Goal: Navigation & Orientation: Find specific page/section

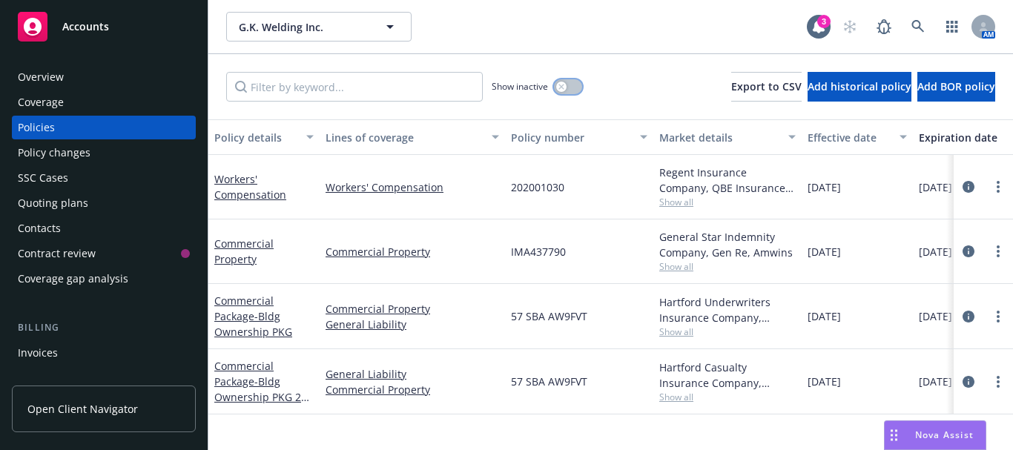
click at [568, 88] on button "button" at bounding box center [568, 86] width 28 height 15
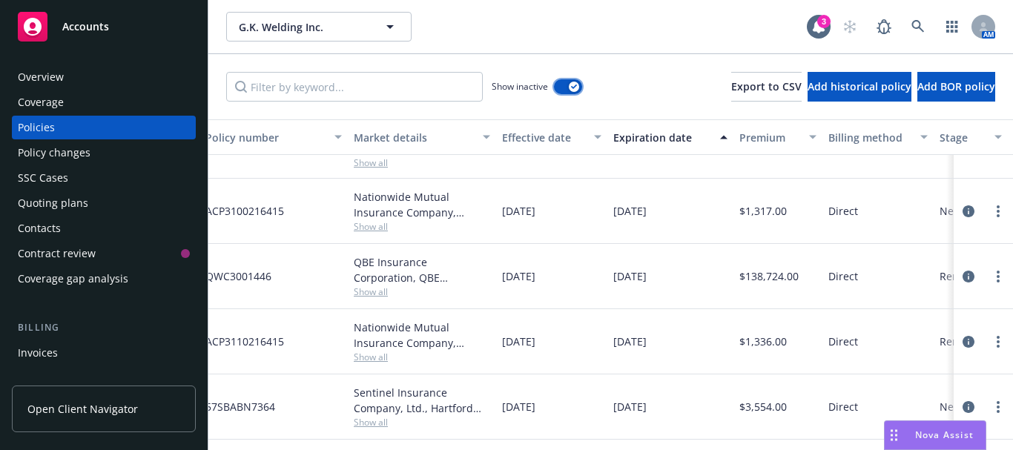
scroll to position [222, 317]
